Goal: Task Accomplishment & Management: Use online tool/utility

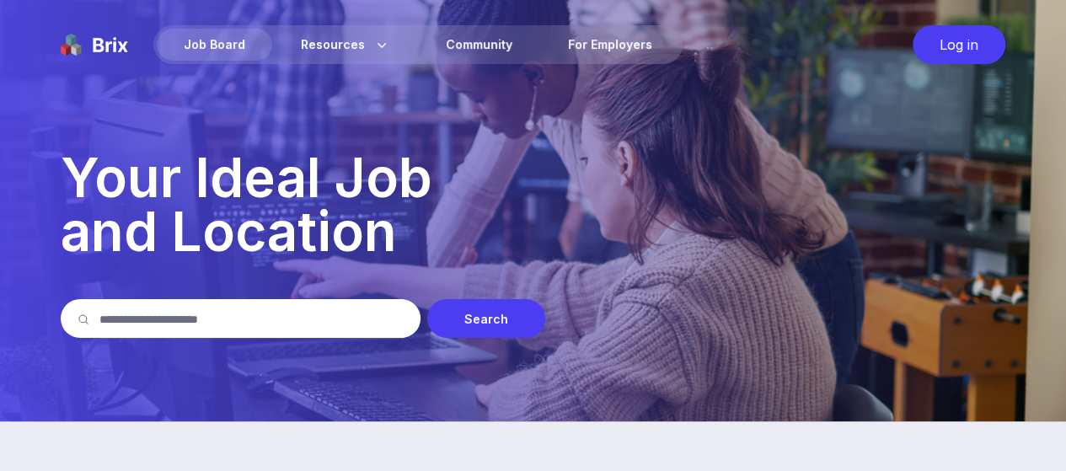
click at [101, 44] on img at bounding box center [94, 44] width 67 height 39
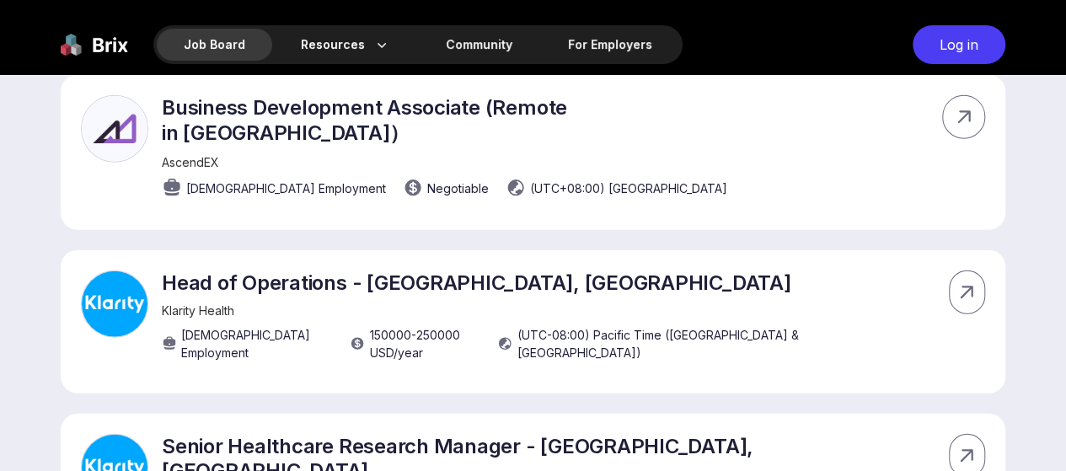
scroll to position [11796, 0]
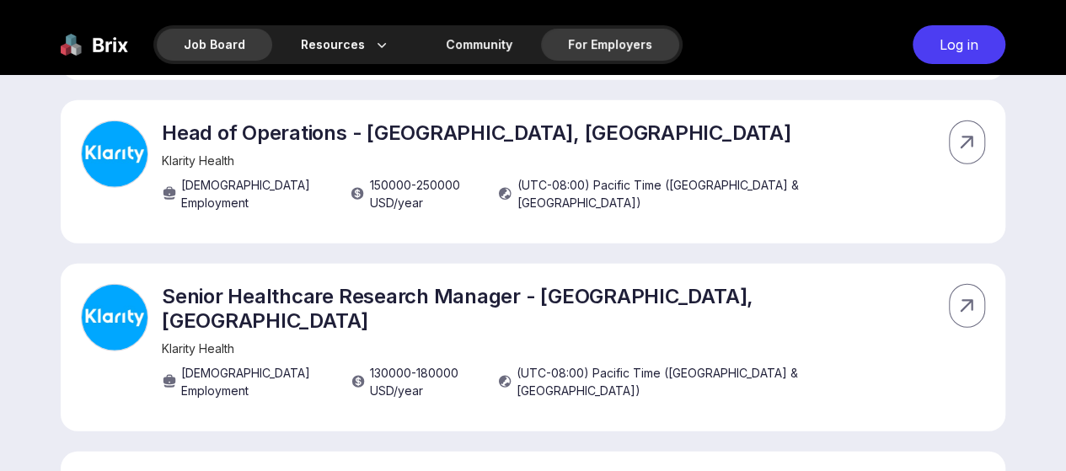
click at [577, 35] on div "For Employers" at bounding box center [610, 45] width 138 height 32
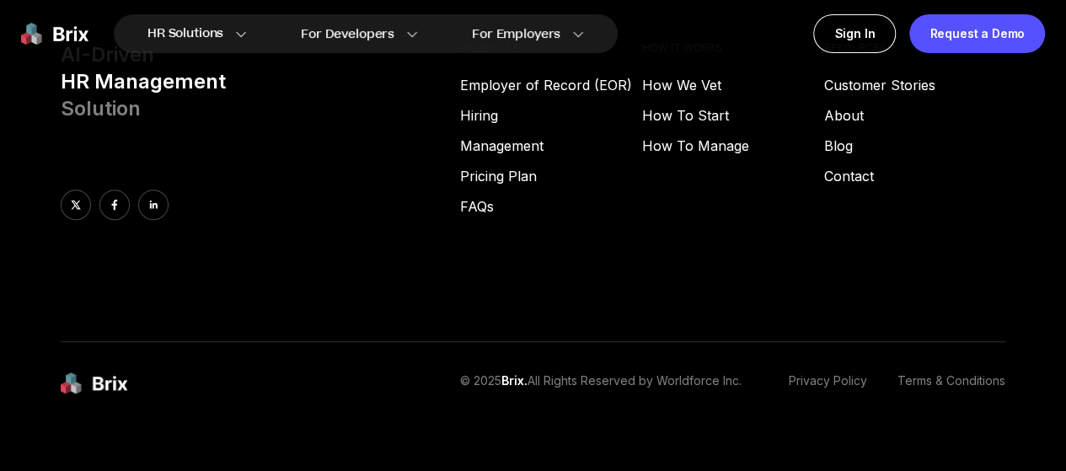
scroll to position [6619, 0]
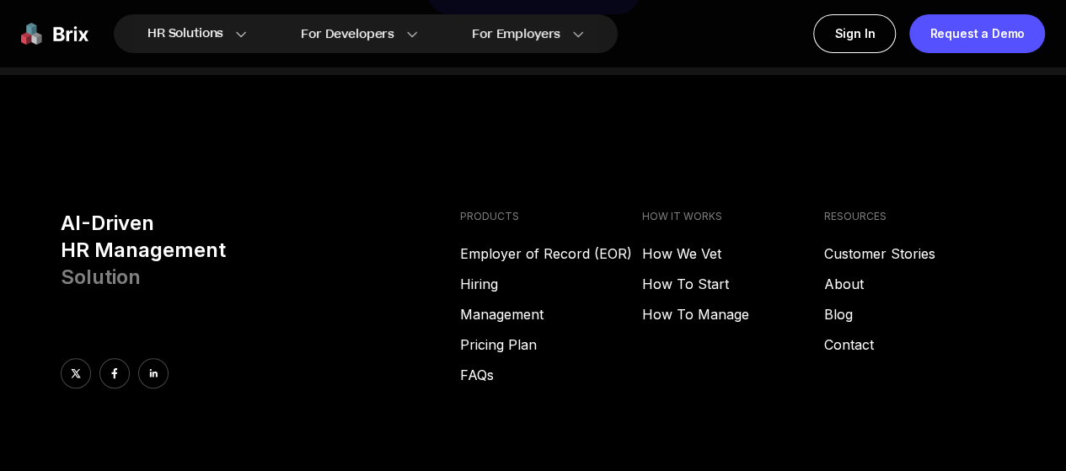
click at [42, 36] on img at bounding box center [54, 33] width 67 height 39
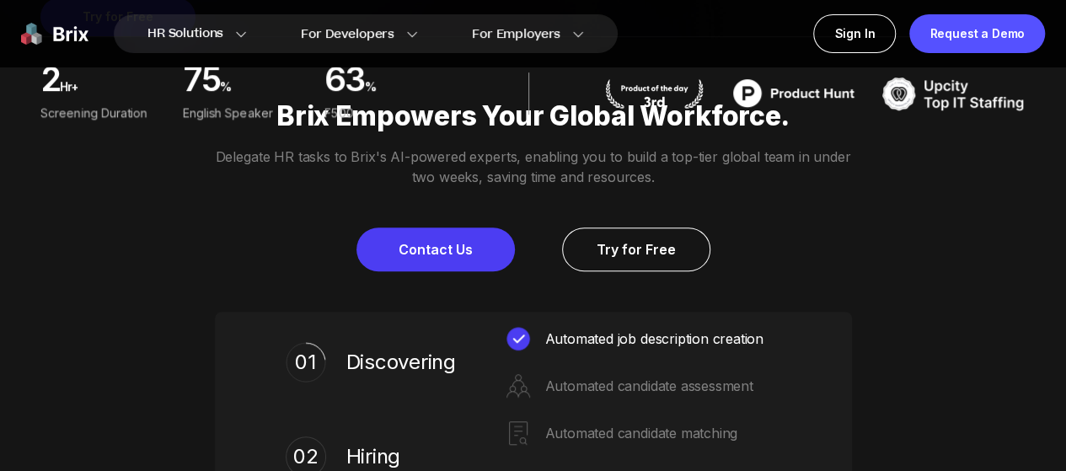
scroll to position [590, 0]
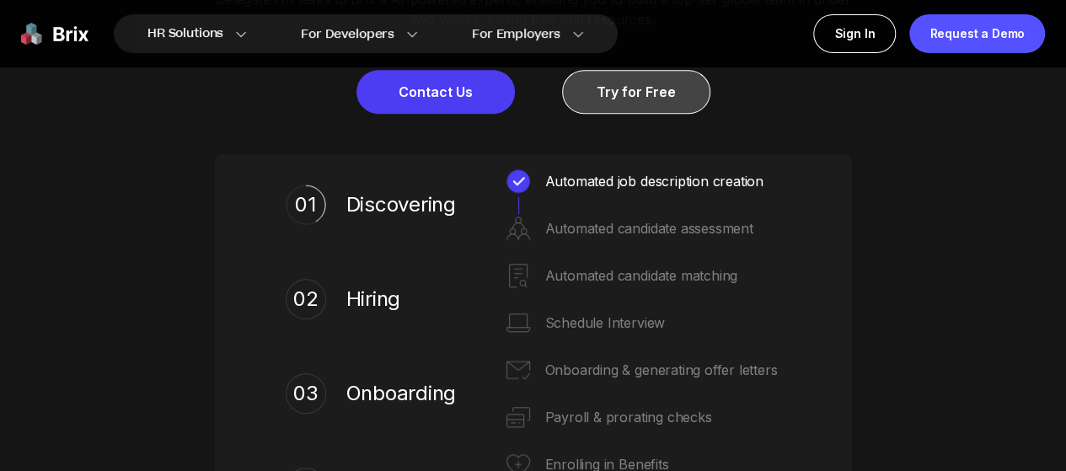
click at [651, 110] on link "Try for Free" at bounding box center [636, 92] width 148 height 44
